Goal: Task Accomplishment & Management: Use online tool/utility

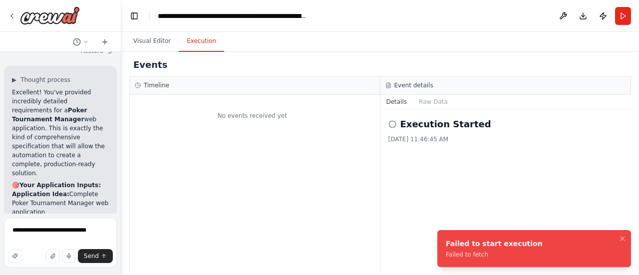
click at [553, 249] on li "Failed to start execution Failed to fetch" at bounding box center [534, 248] width 194 height 37
click at [623, 17] on button "Run" at bounding box center [623, 16] width 16 height 18
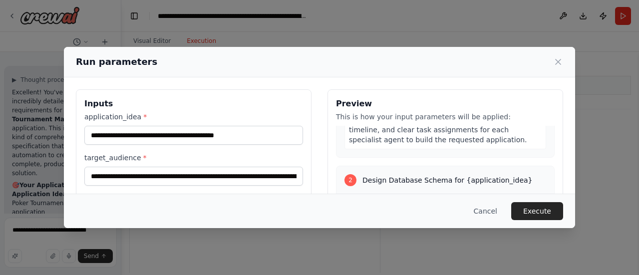
scroll to position [386, 0]
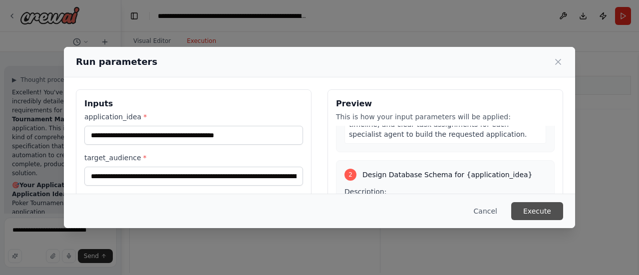
click at [545, 212] on button "Execute" at bounding box center [537, 211] width 52 height 18
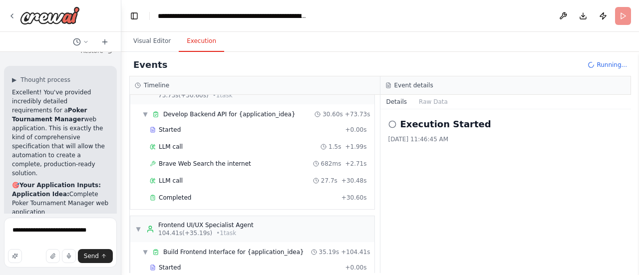
scroll to position [806, 0]
click at [142, 221] on div "▼ Frontend UI/UX Specialist Agent 104.41s (+35.19s) • 1 task" at bounding box center [194, 229] width 118 height 16
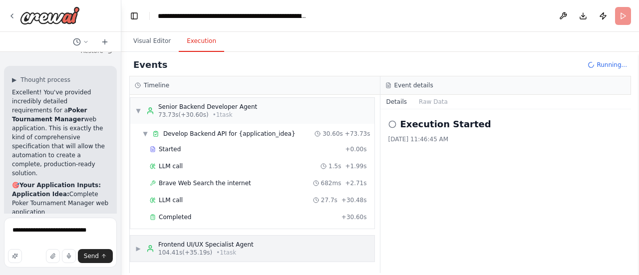
scroll to position [770, 0]
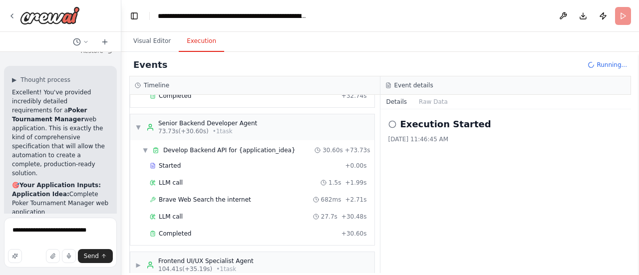
click at [137, 123] on span "▼" at bounding box center [138, 127] width 6 height 8
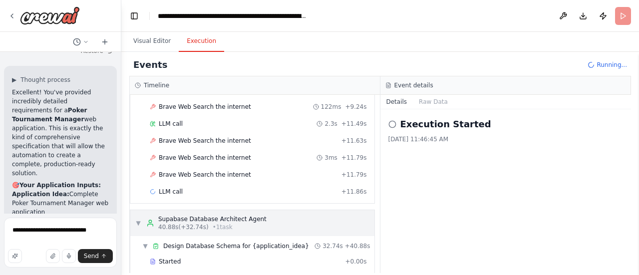
scroll to position [433, 0]
click at [143, 216] on div "▼ Supabase Database Architect Agent 40.88s (+32.74s) • 1 task" at bounding box center [200, 224] width 131 height 16
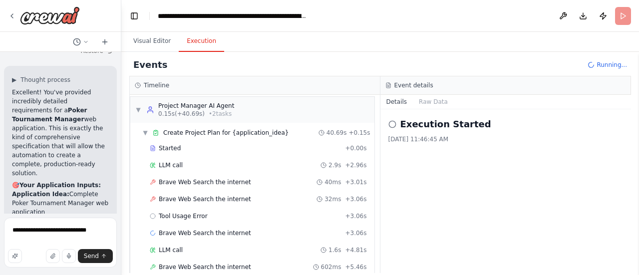
scroll to position [0, 0]
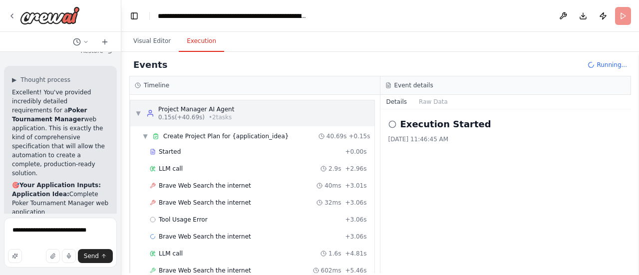
click at [137, 109] on span "▼" at bounding box center [138, 113] width 6 height 8
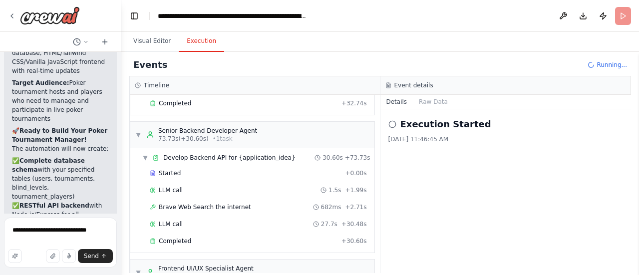
scroll to position [997, 0]
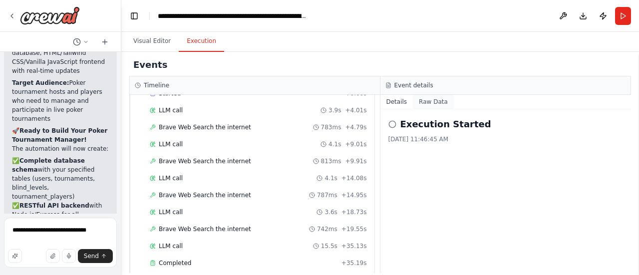
click at [436, 103] on button "Raw Data" at bounding box center [433, 102] width 41 height 14
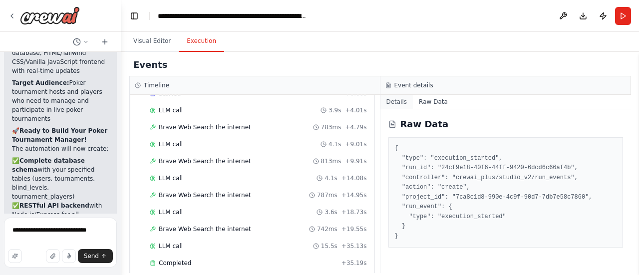
click at [404, 97] on button "Details" at bounding box center [396, 102] width 33 height 14
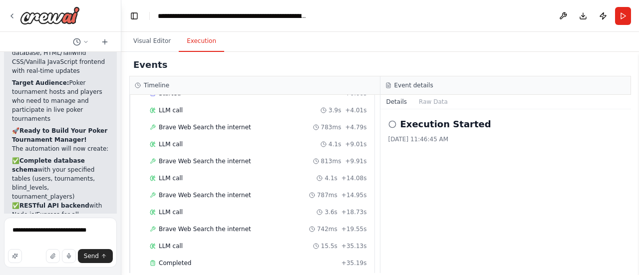
click at [389, 123] on circle at bounding box center [392, 124] width 6 height 6
click at [390, 122] on icon at bounding box center [392, 124] width 8 height 8
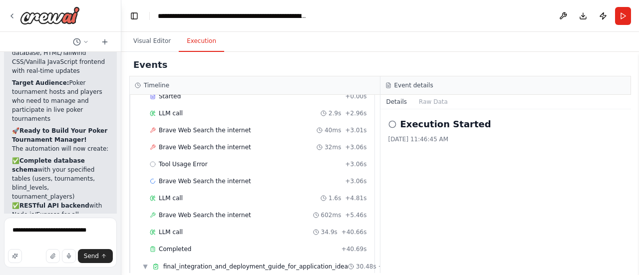
scroll to position [56, 0]
click at [179, 166] on div "Tool Usage Error + 3.06s" at bounding box center [258, 163] width 224 height 15
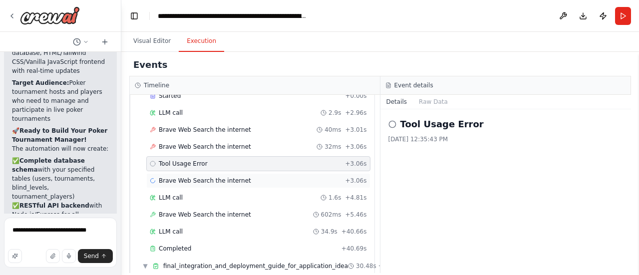
click at [182, 173] on div "Brave Web Search the internet + 3.06s" at bounding box center [258, 180] width 224 height 15
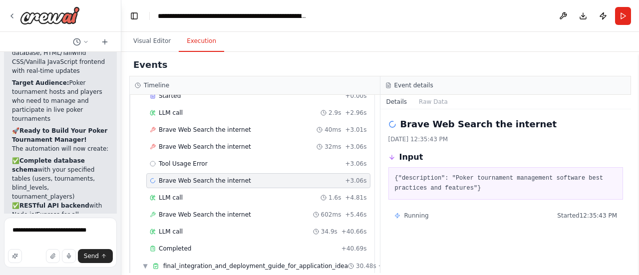
click at [261, 177] on div "Brave Web Search the internet + 3.06s" at bounding box center [258, 181] width 217 height 8
click at [409, 177] on pre "{"description": "Poker tournament management software best practices and featur…" at bounding box center [506, 183] width 222 height 19
drag, startPoint x: 444, startPoint y: 175, endPoint x: 473, endPoint y: 174, distance: 29.0
click at [473, 174] on pre "{"description": "Poker tournament management software best practices and featur…" at bounding box center [506, 183] width 222 height 19
click at [502, 185] on pre "{"description": "Poker tournament management software best practices and featur…" at bounding box center [506, 183] width 222 height 19
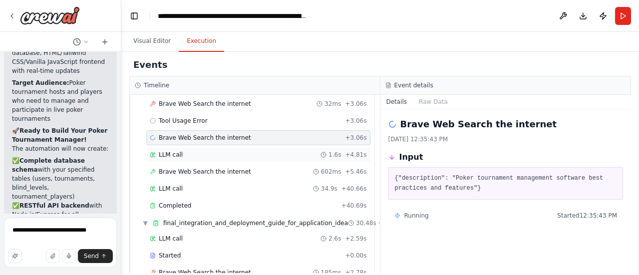
scroll to position [103, 0]
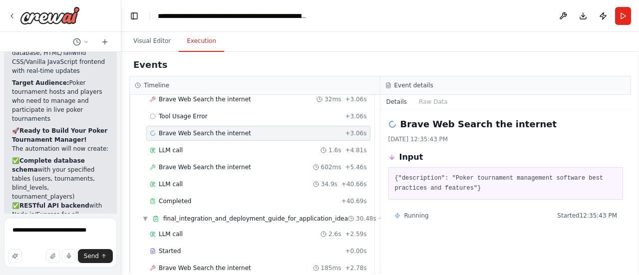
click at [201, 130] on span "Brave Web Search the internet" at bounding box center [205, 133] width 92 height 8
click at [201, 143] on div "LLM call 1.6s + 4.81s" at bounding box center [258, 150] width 224 height 15
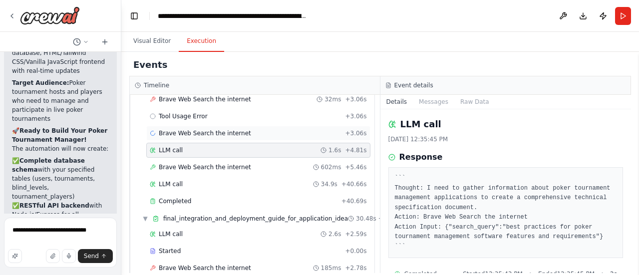
click at [204, 129] on span "Brave Web Search the internet" at bounding box center [205, 133] width 92 height 8
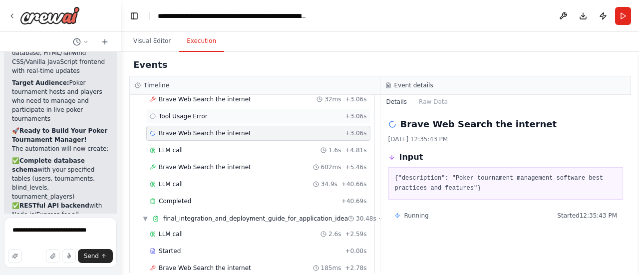
click at [215, 115] on div "Tool Usage Error + 3.06s" at bounding box center [258, 116] width 217 height 8
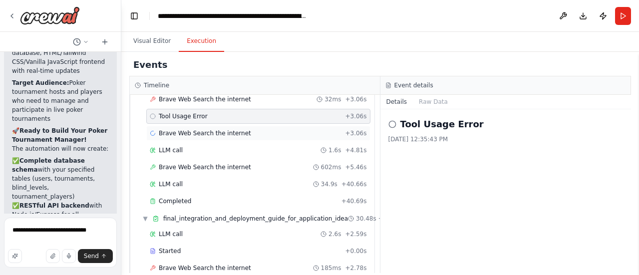
click at [209, 126] on div "Brave Web Search the internet + 3.06s" at bounding box center [258, 133] width 224 height 15
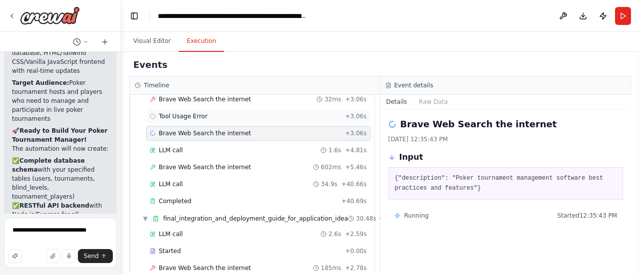
click at [212, 115] on div "Tool Usage Error + 3.06s" at bounding box center [258, 116] width 217 height 8
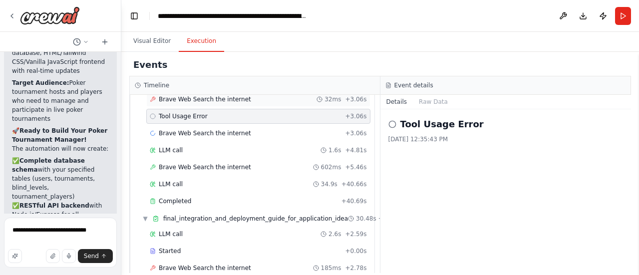
click at [226, 96] on span "Brave Web Search the internet" at bounding box center [205, 99] width 92 height 8
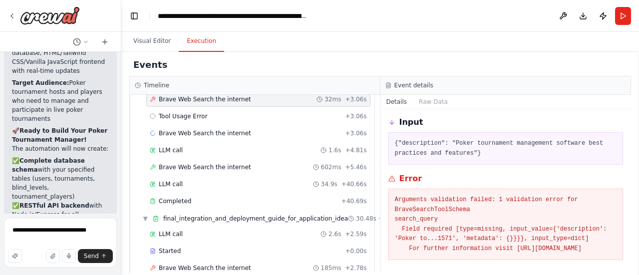
scroll to position [43, 0]
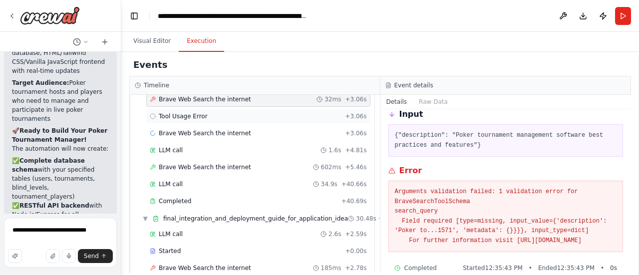
click at [202, 114] on span "Tool Usage Error" at bounding box center [183, 116] width 49 height 8
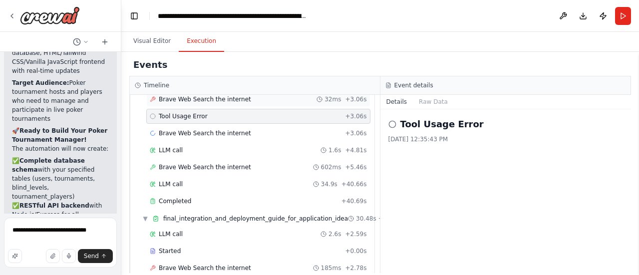
click at [224, 102] on div "Brave Web Search the internet 32ms + 3.06s" at bounding box center [258, 99] width 224 height 15
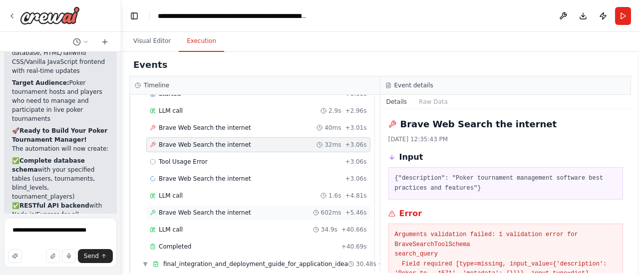
scroll to position [57, 0]
click at [230, 172] on div "Brave Web Search the internet + 3.06s" at bounding box center [258, 179] width 224 height 15
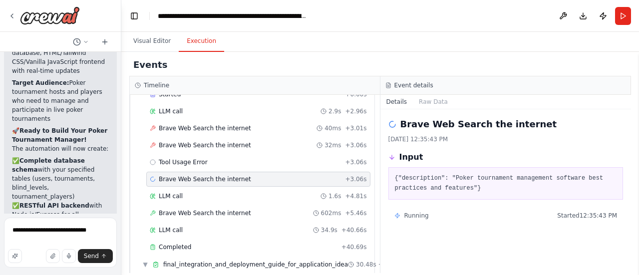
click at [419, 184] on pre "{"description": "Poker tournament management software best practices and featur…" at bounding box center [506, 183] width 222 height 19
click at [419, 209] on div "Running Started 12:35:43 PM" at bounding box center [505, 216] width 235 height 16
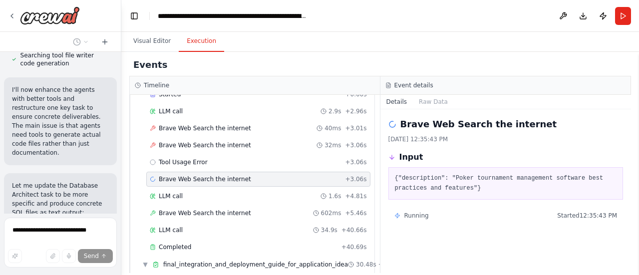
scroll to position [7692, 0]
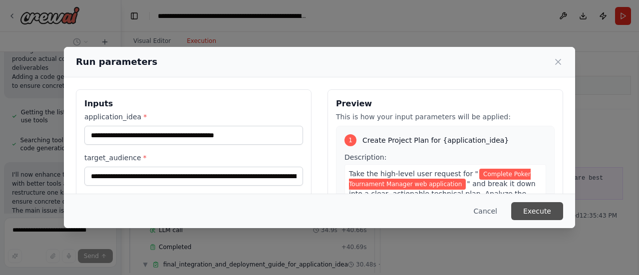
click at [536, 218] on button "Execute" at bounding box center [537, 211] width 52 height 18
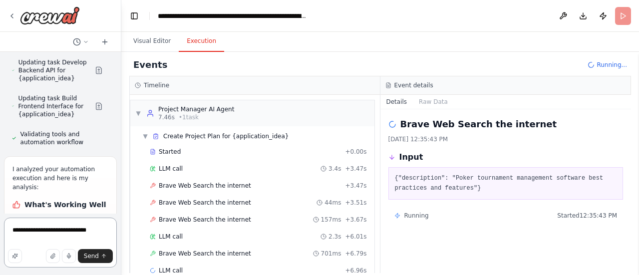
scroll to position [7910, 0]
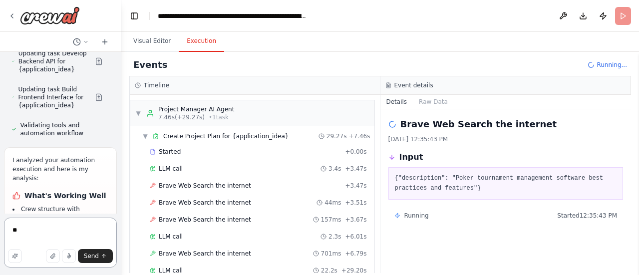
type textarea "*"
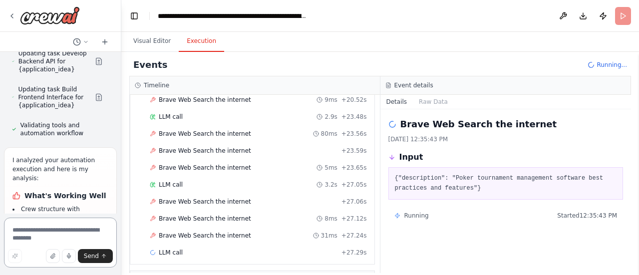
scroll to position [632, 0]
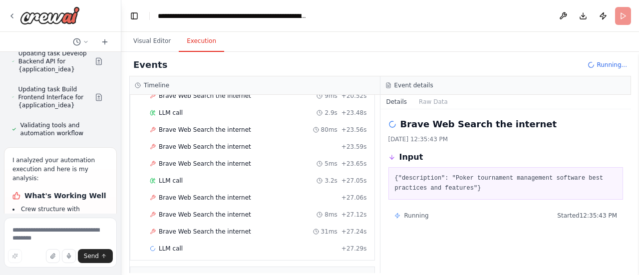
click at [245, 245] on div "LLM call + 27.29s" at bounding box center [258, 249] width 217 height 8
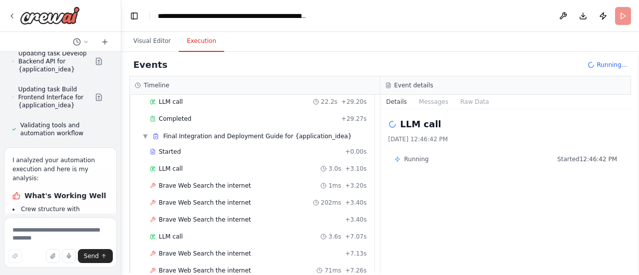
scroll to position [0, 0]
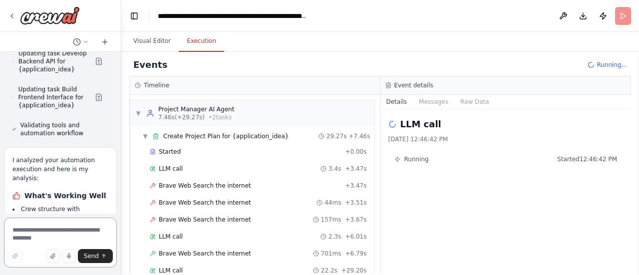
click at [67, 227] on textarea at bounding box center [60, 243] width 113 height 50
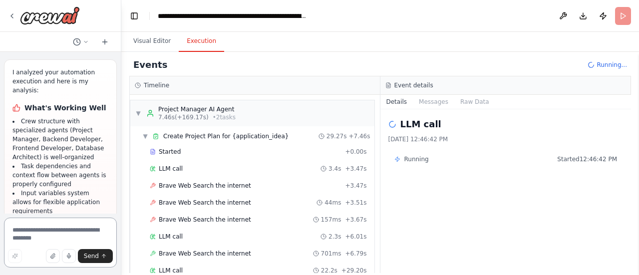
scroll to position [7999, 0]
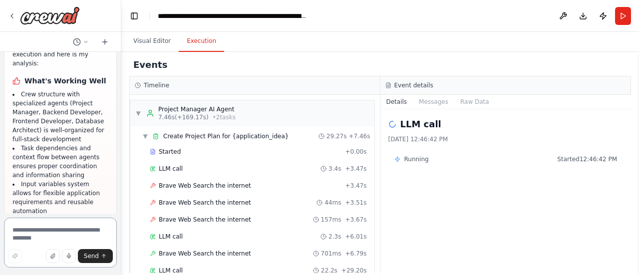
scroll to position [8690, 0]
